Goal: Information Seeking & Learning: Check status

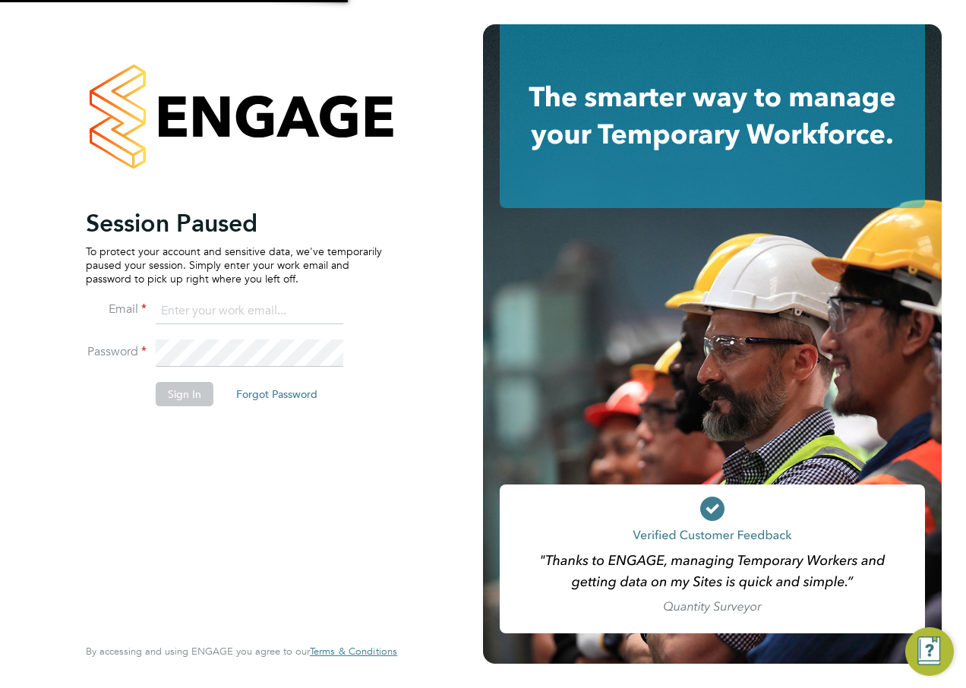
type input "silka.warrick-akerele@ncclondon.ac.uk"
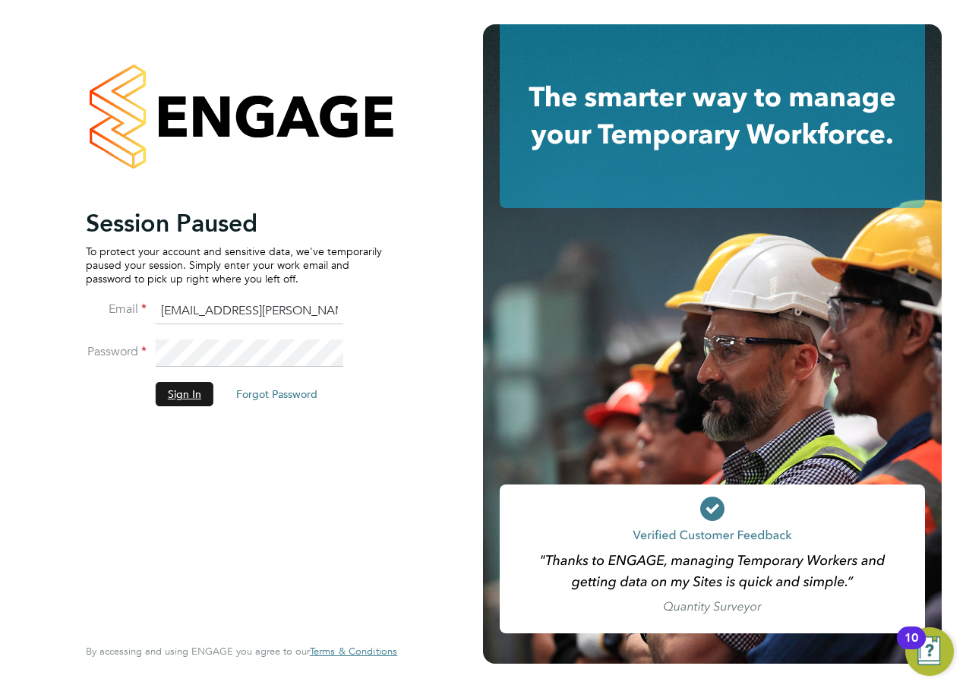
click at [190, 386] on button "Sign In" at bounding box center [185, 394] width 58 height 24
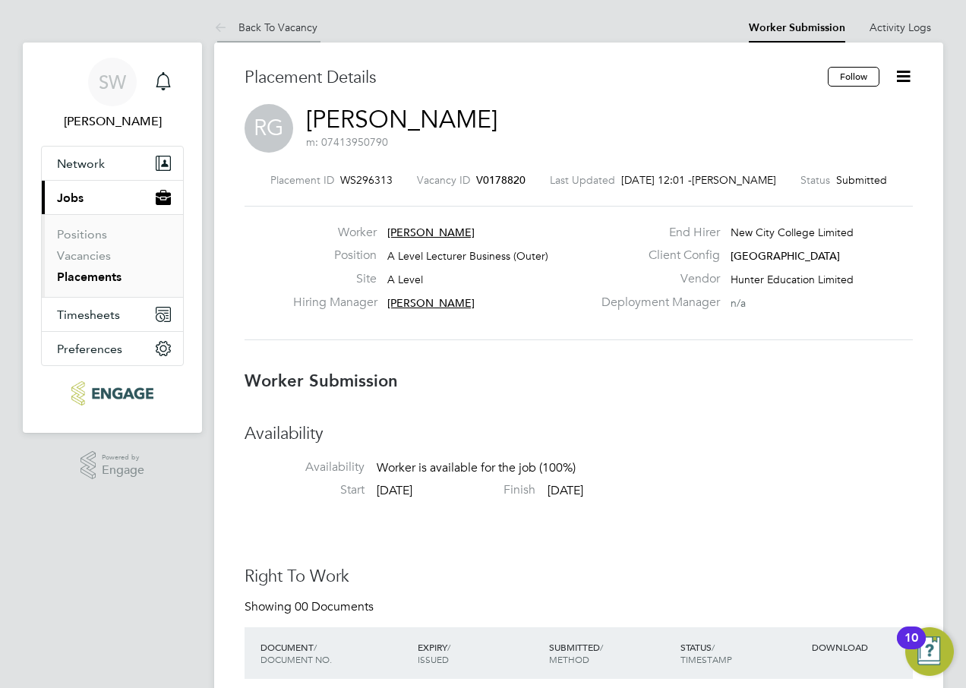
click at [279, 27] on link "Back To Vacancy" at bounding box center [265, 28] width 103 height 14
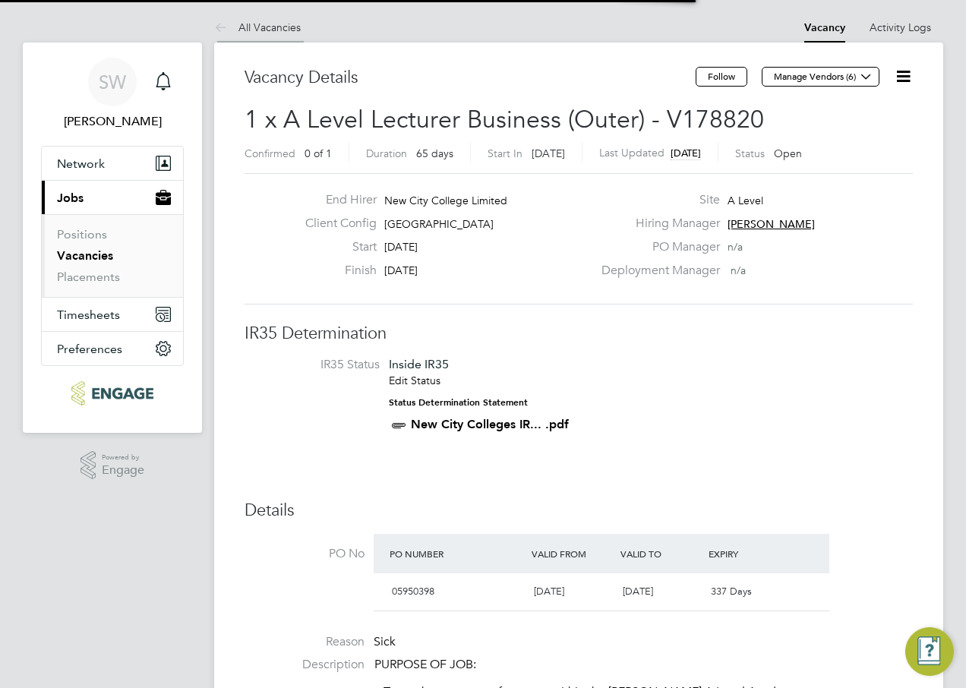
scroll to position [8, 8]
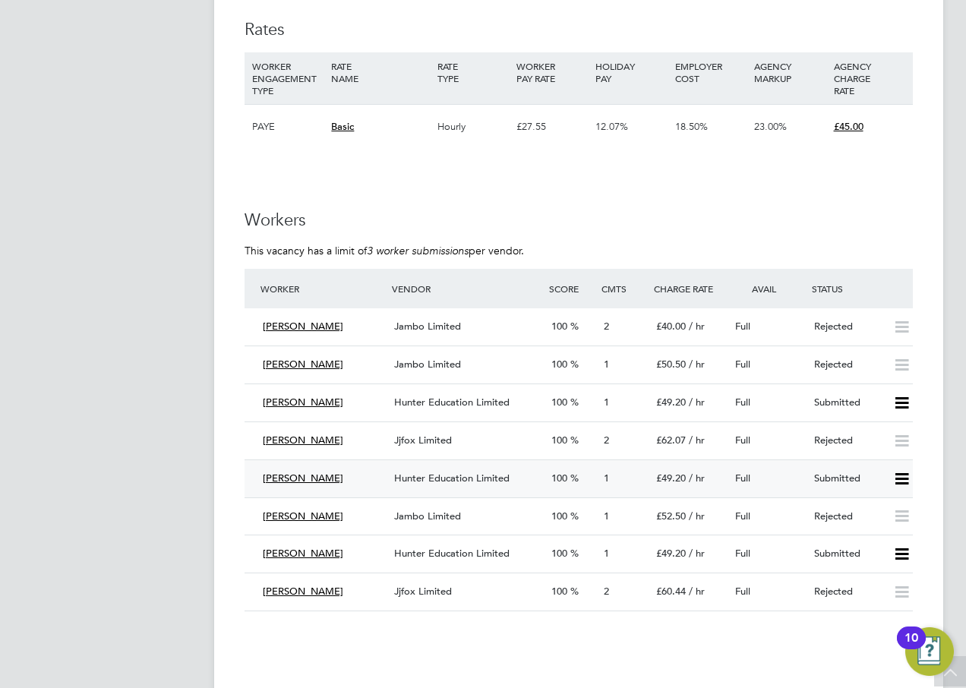
click at [280, 477] on span "[PERSON_NAME]" at bounding box center [303, 478] width 80 height 13
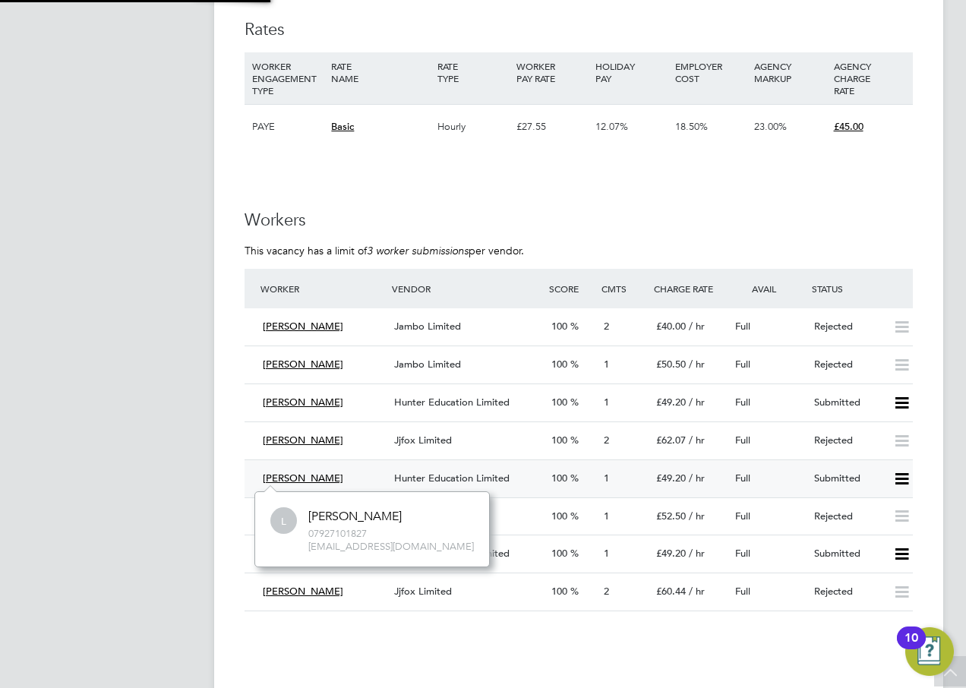
scroll to position [75, 229]
click at [272, 475] on span "[PERSON_NAME]" at bounding box center [303, 478] width 80 height 13
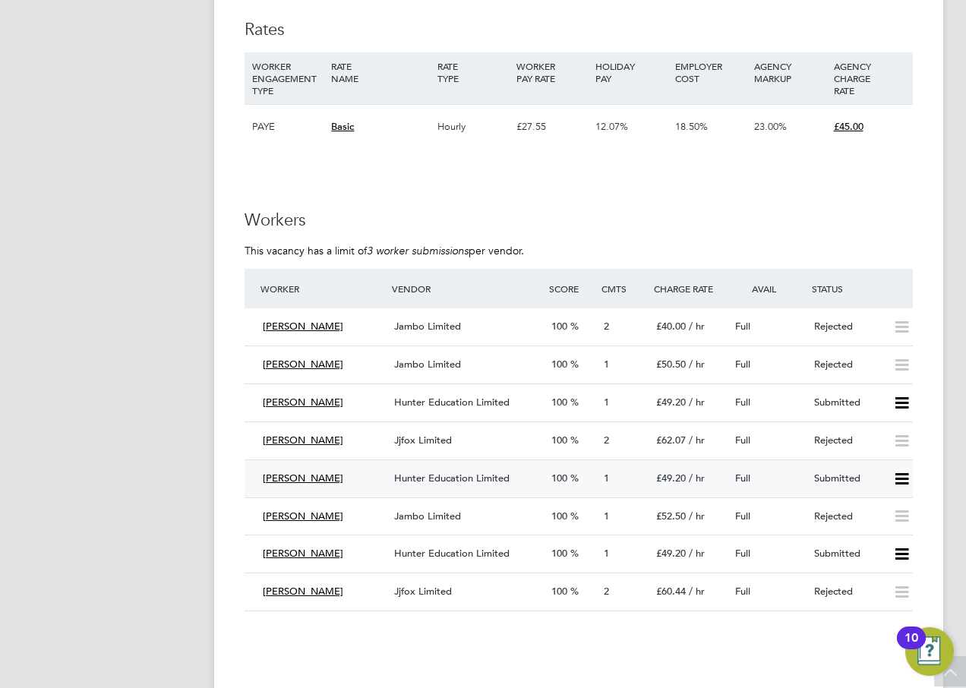
click at [462, 473] on span "Hunter Education Limited" at bounding box center [451, 478] width 115 height 13
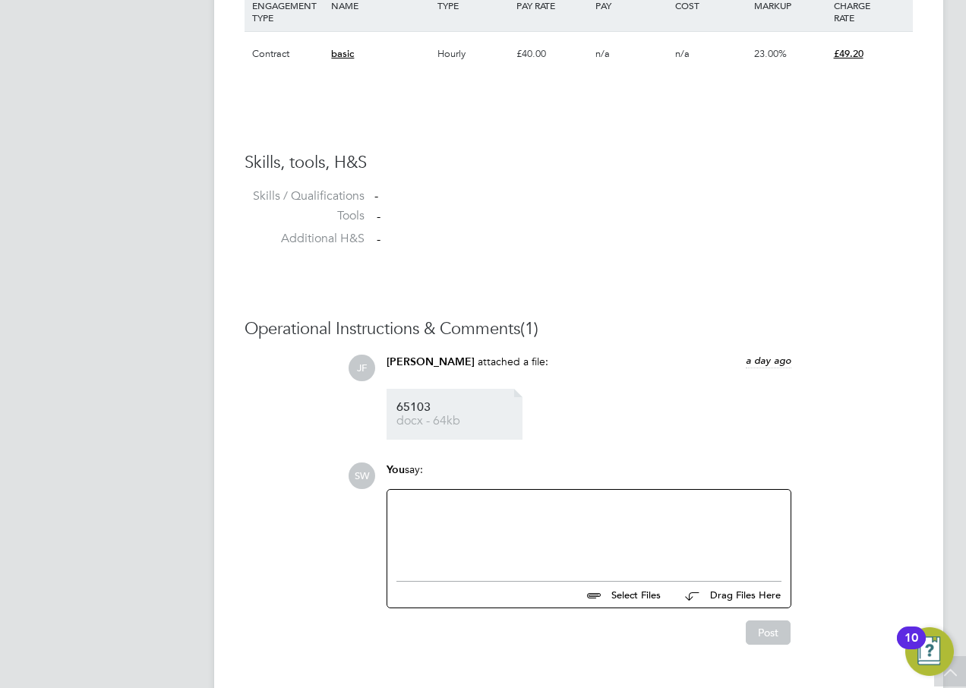
scroll to position [1139, 0]
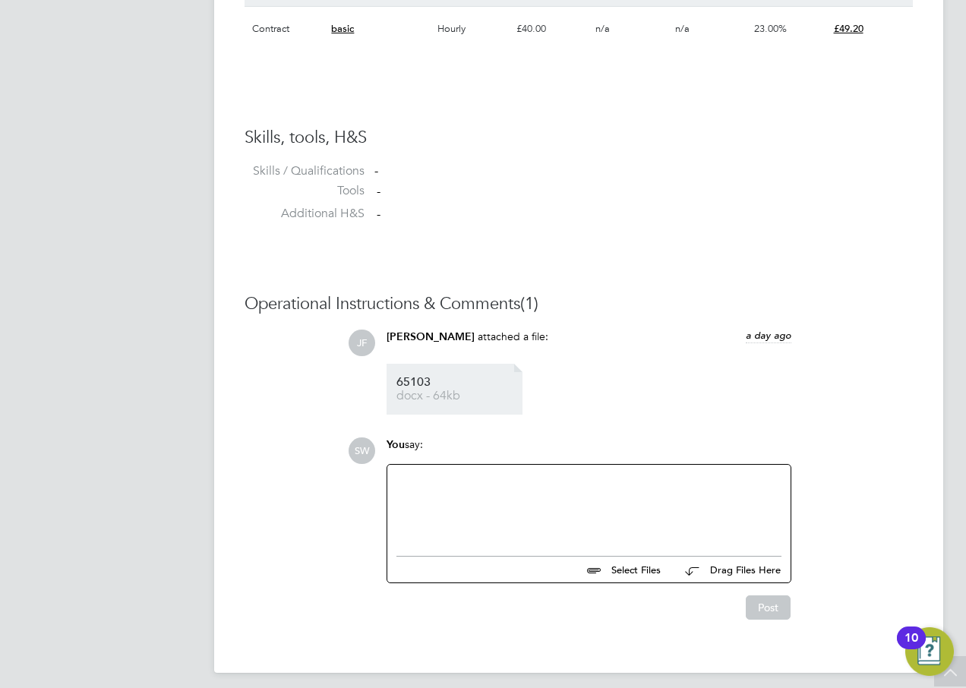
click at [410, 380] on span "65103" at bounding box center [456, 382] width 121 height 11
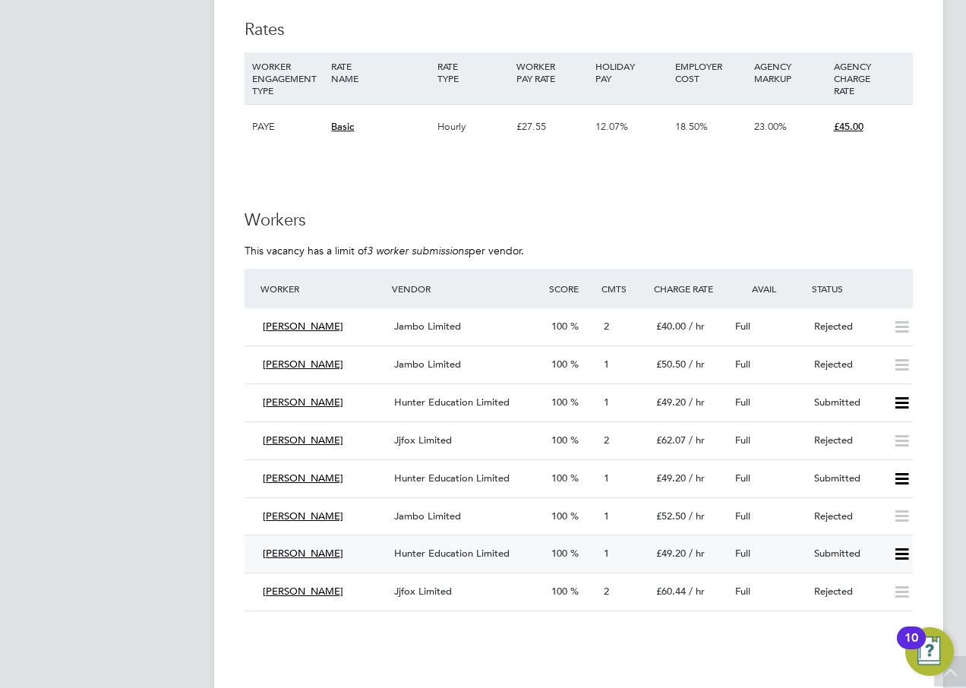
click at [324, 555] on div "[PERSON_NAME]" at bounding box center [322, 553] width 131 height 25
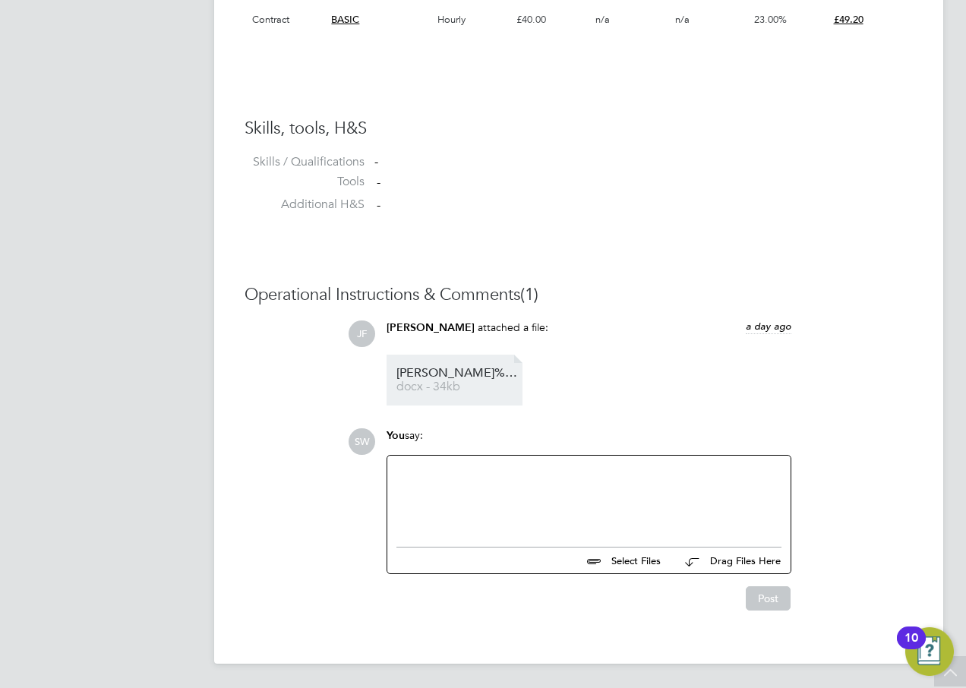
click at [464, 370] on span "[PERSON_NAME]%20REENA%20HQ00001907" at bounding box center [456, 372] width 121 height 11
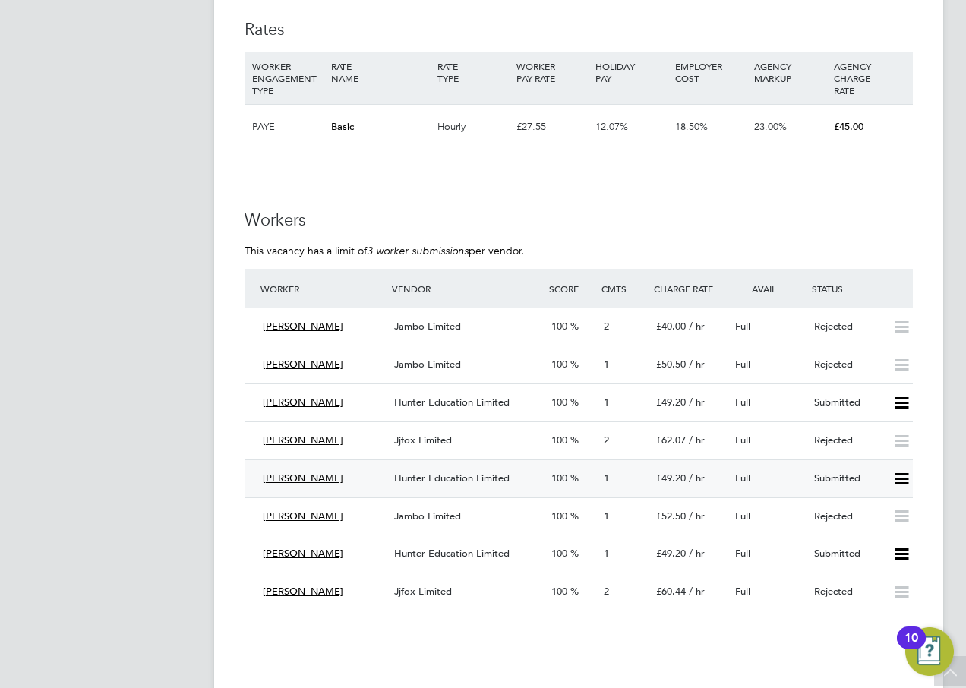
click at [272, 478] on span "[PERSON_NAME]" at bounding box center [303, 478] width 80 height 13
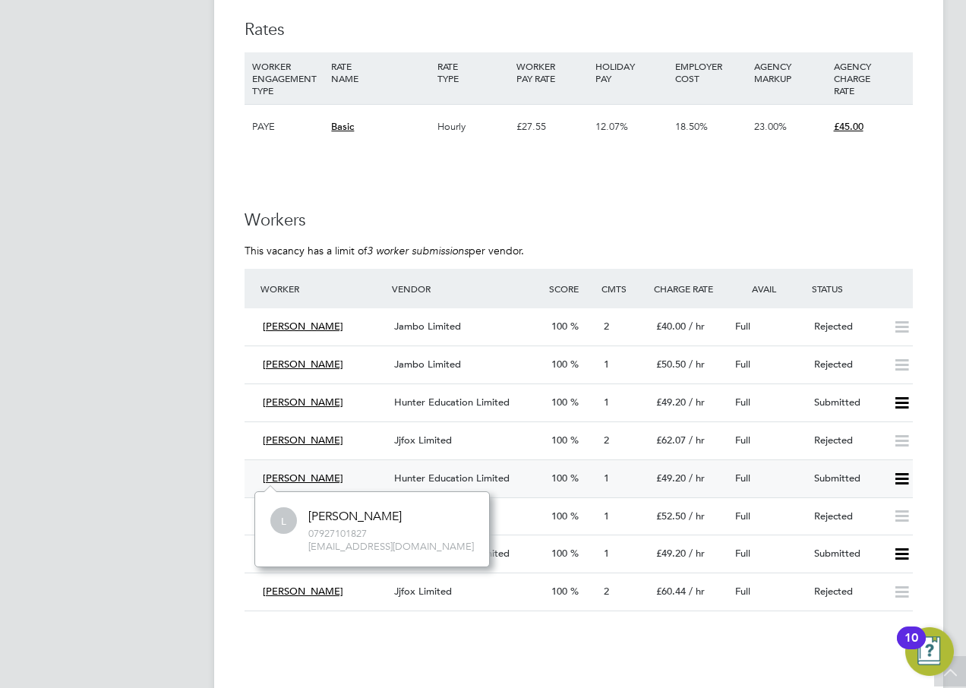
click at [412, 475] on span "Hunter Education Limited" at bounding box center [451, 478] width 115 height 13
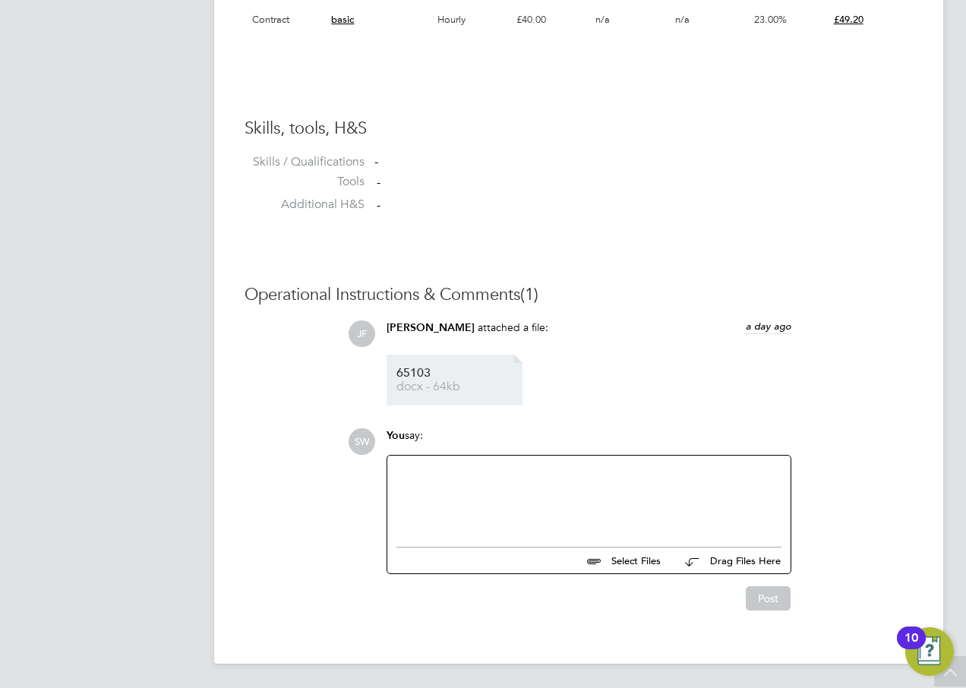
click at [440, 377] on span "65103" at bounding box center [456, 372] width 121 height 11
